Goal: Download file/media

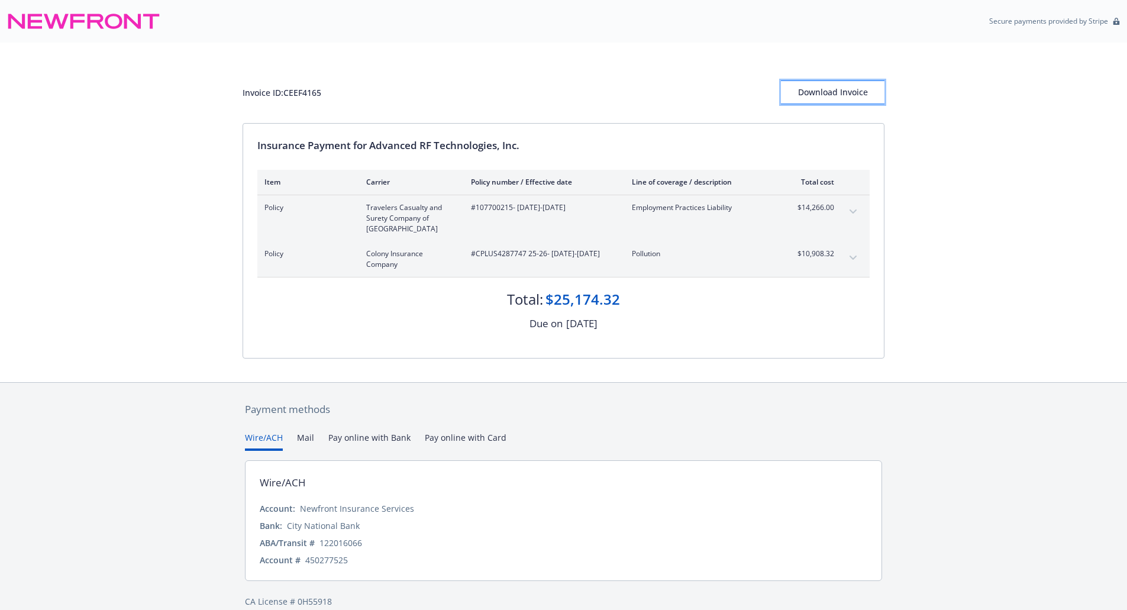
click at [875, 82] on button "Download Invoice" at bounding box center [833, 92] width 104 height 24
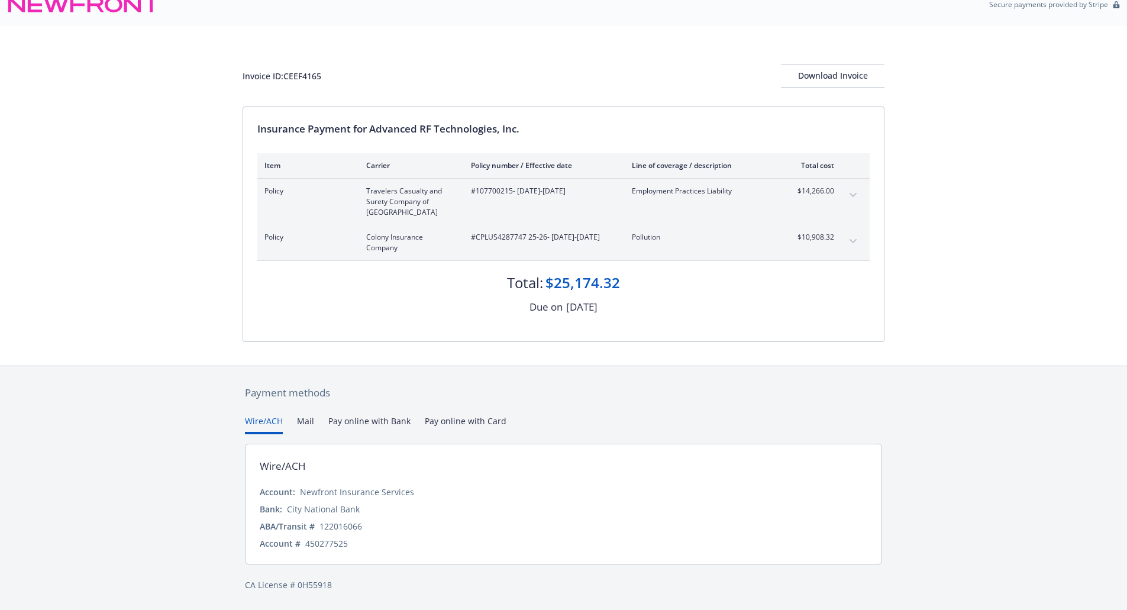
click at [469, 256] on div "Policy Colony Insurance Company #CPLUS4287747 25-26 - [DATE]-[DATE] Pollution $…" at bounding box center [563, 243] width 612 height 36
